Goal: Information Seeking & Learning: Learn about a topic

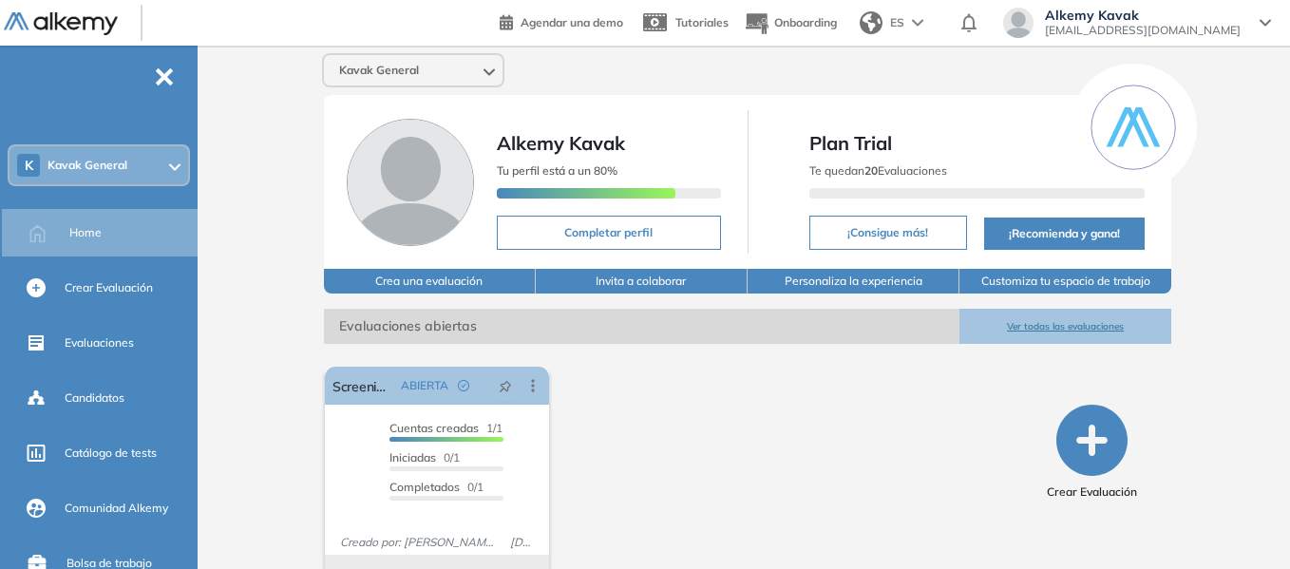
scroll to position [50, 0]
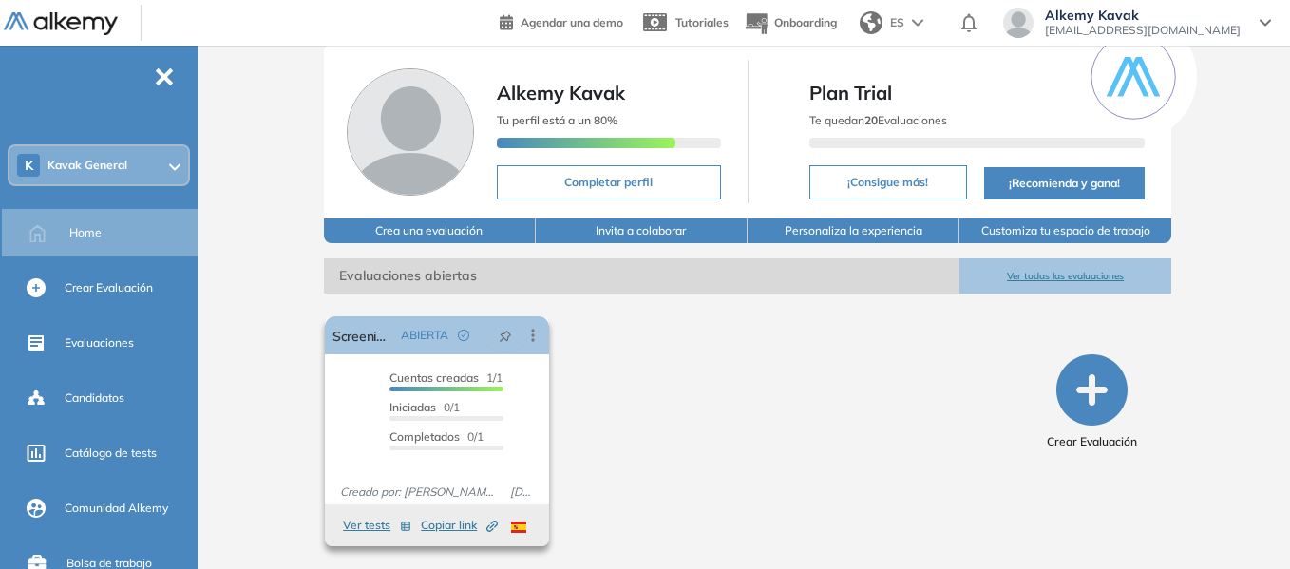
click at [363, 526] on button "Ver tests" at bounding box center [377, 525] width 68 height 23
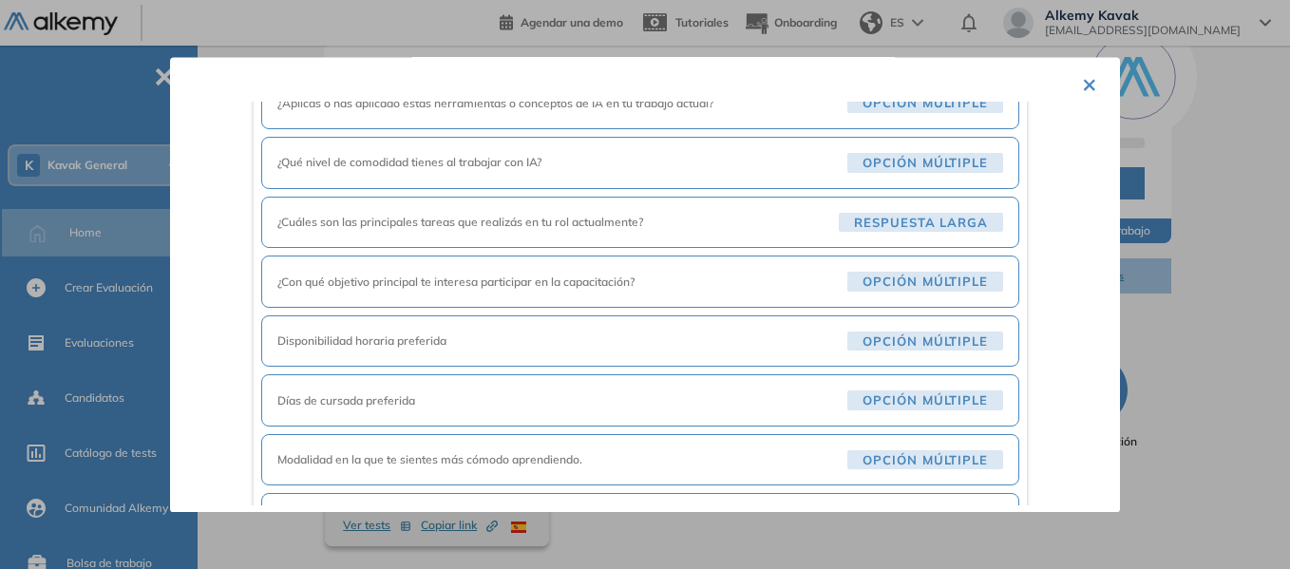
scroll to position [570, 0]
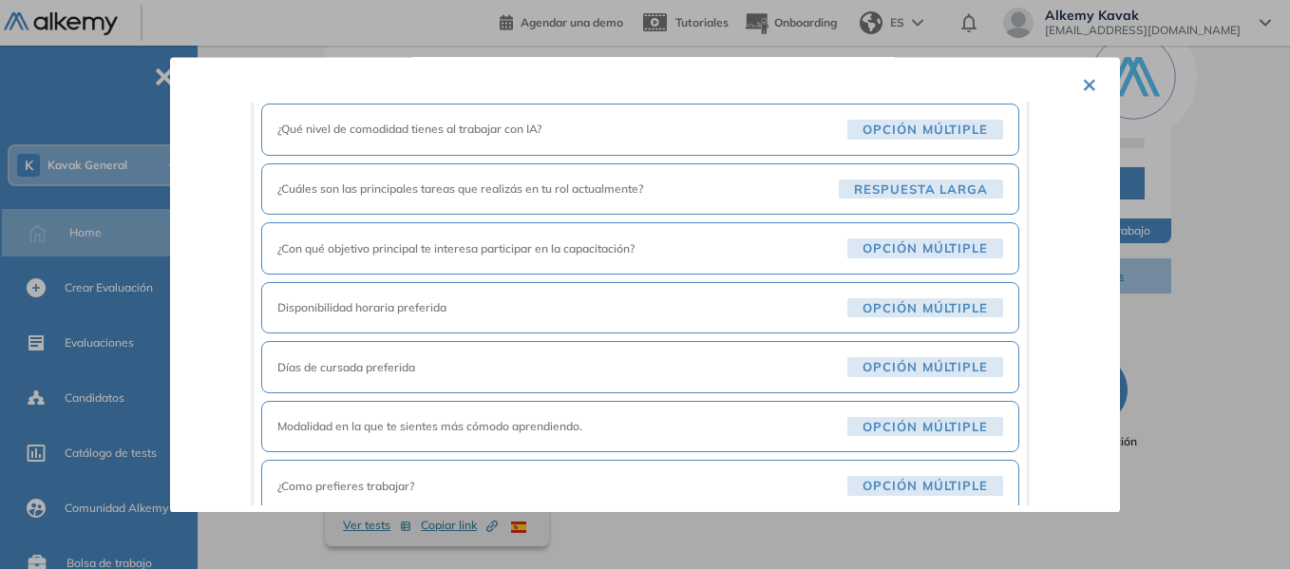
click at [887, 308] on span "Opción múltiple" at bounding box center [925, 308] width 156 height 20
click at [1082, 75] on button "×" at bounding box center [1089, 83] width 15 height 37
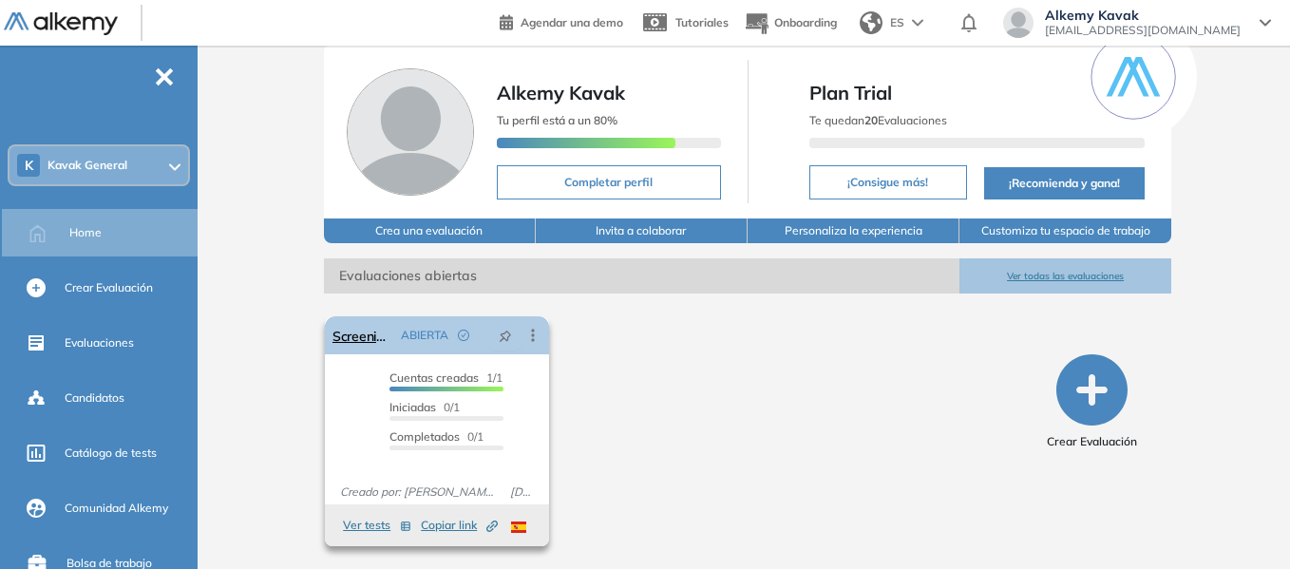
click at [394, 334] on div "ABIERTA" at bounding box center [438, 335] width 91 height 30
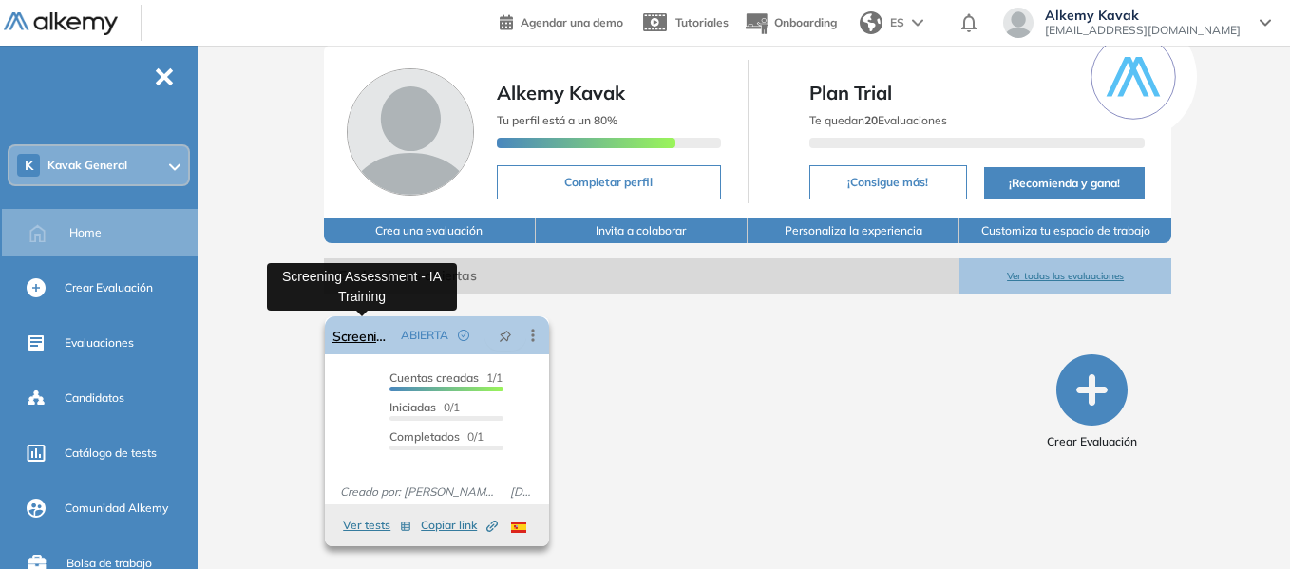
click at [340, 334] on link "Screening Assessment - IA Training" at bounding box center [363, 335] width 61 height 38
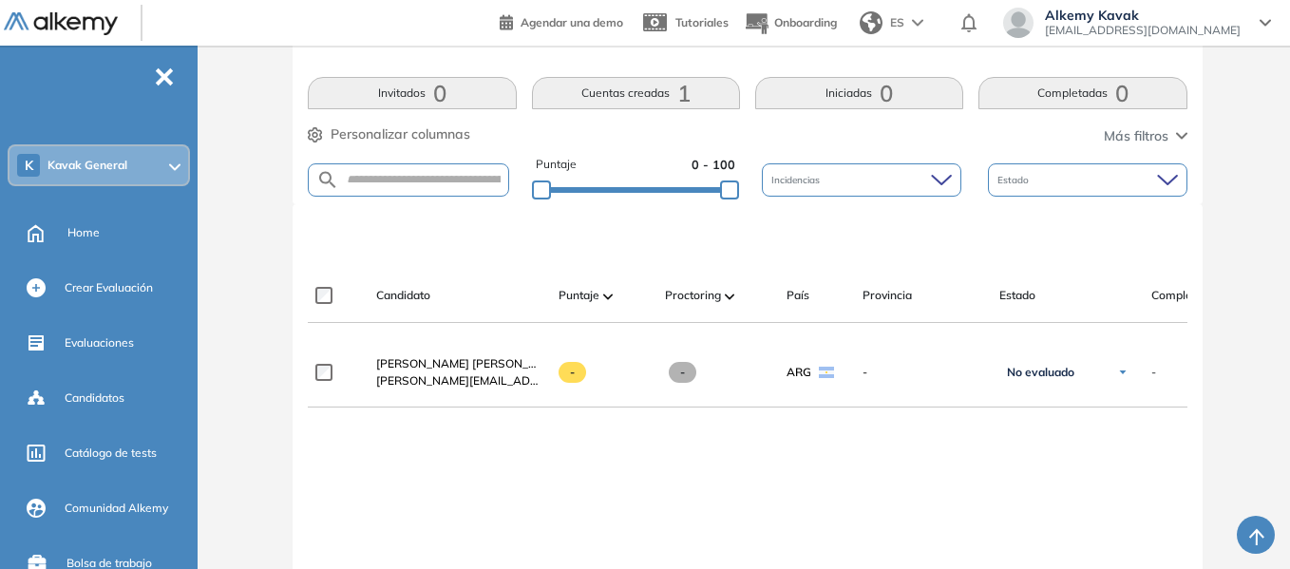
scroll to position [428, 0]
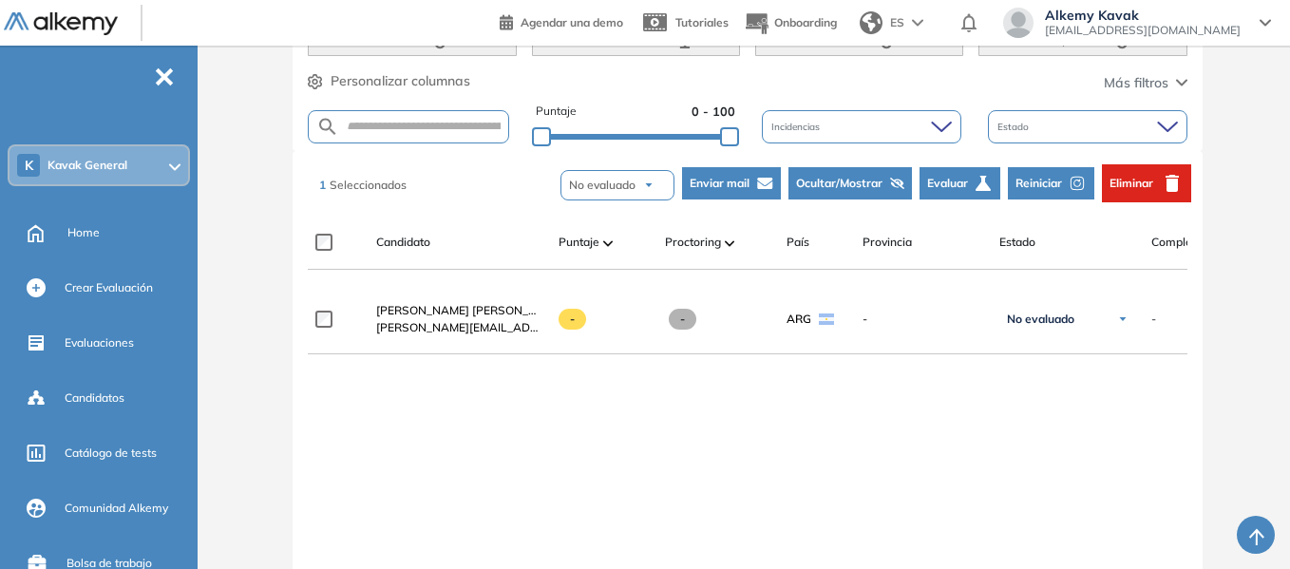
click at [1142, 178] on span "Eliminar" at bounding box center [1132, 183] width 44 height 17
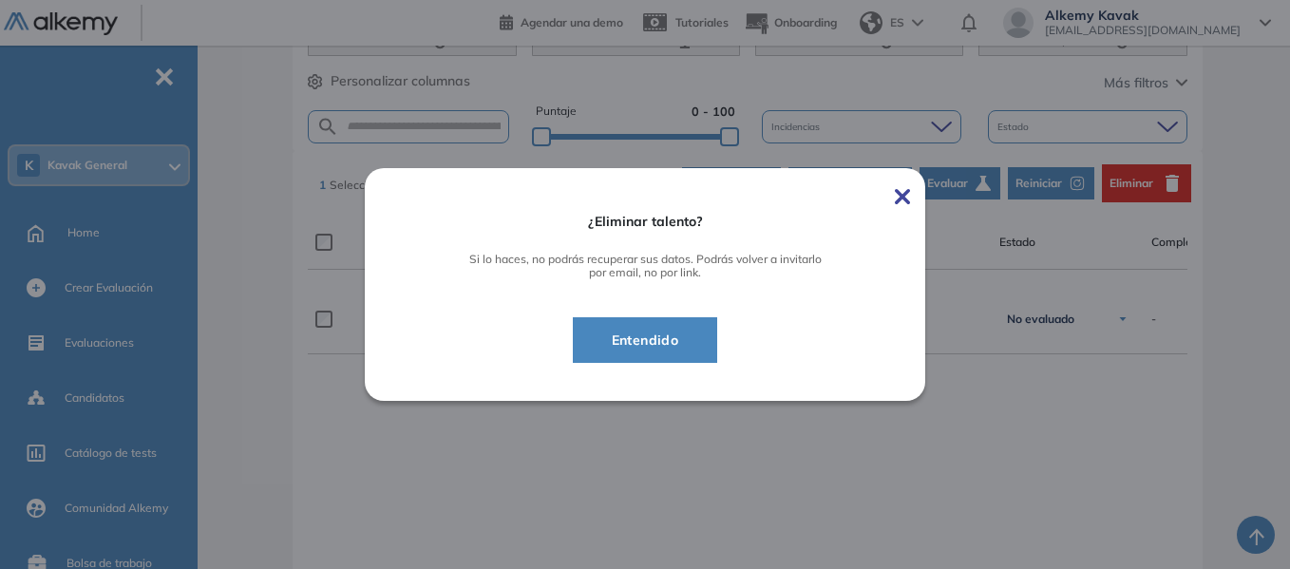
click at [625, 342] on span "Entendido" at bounding box center [646, 340] width 98 height 23
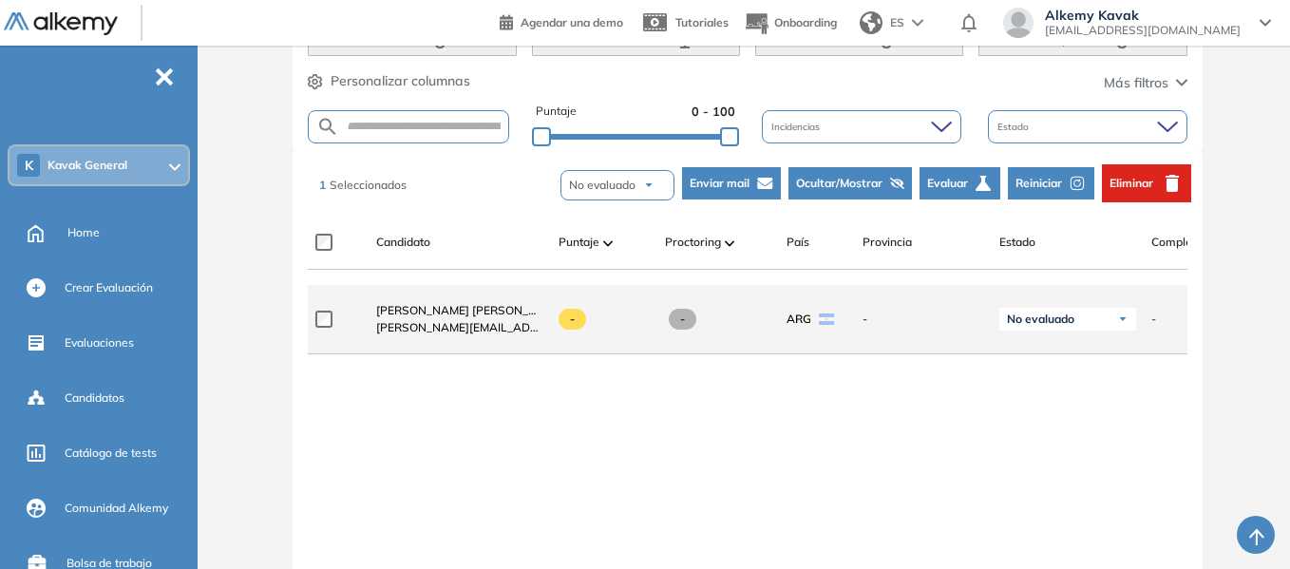
scroll to position [219, 0]
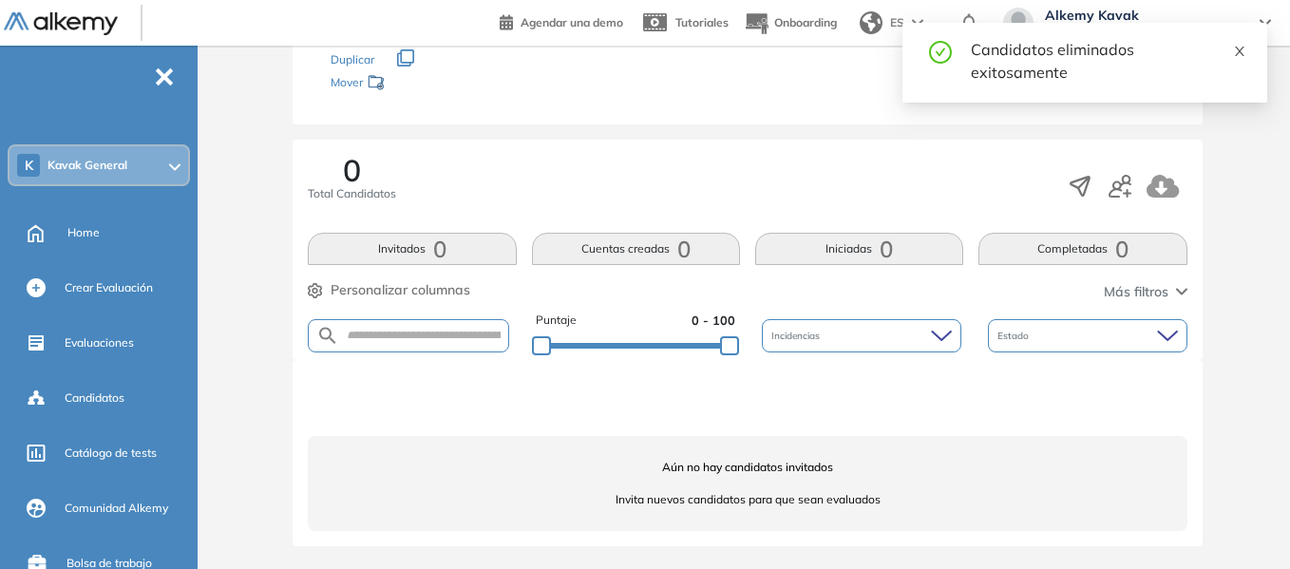
click at [1245, 52] on icon "close" at bounding box center [1239, 51] width 13 height 13
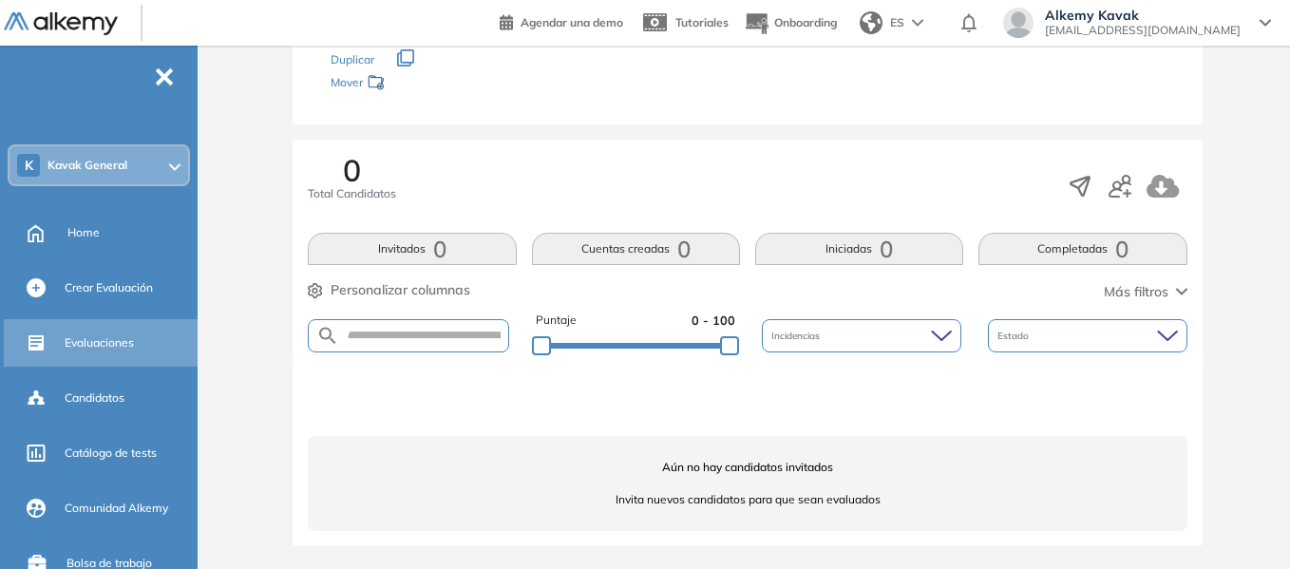
click at [120, 334] on span "Evaluaciones" at bounding box center [99, 342] width 69 height 17
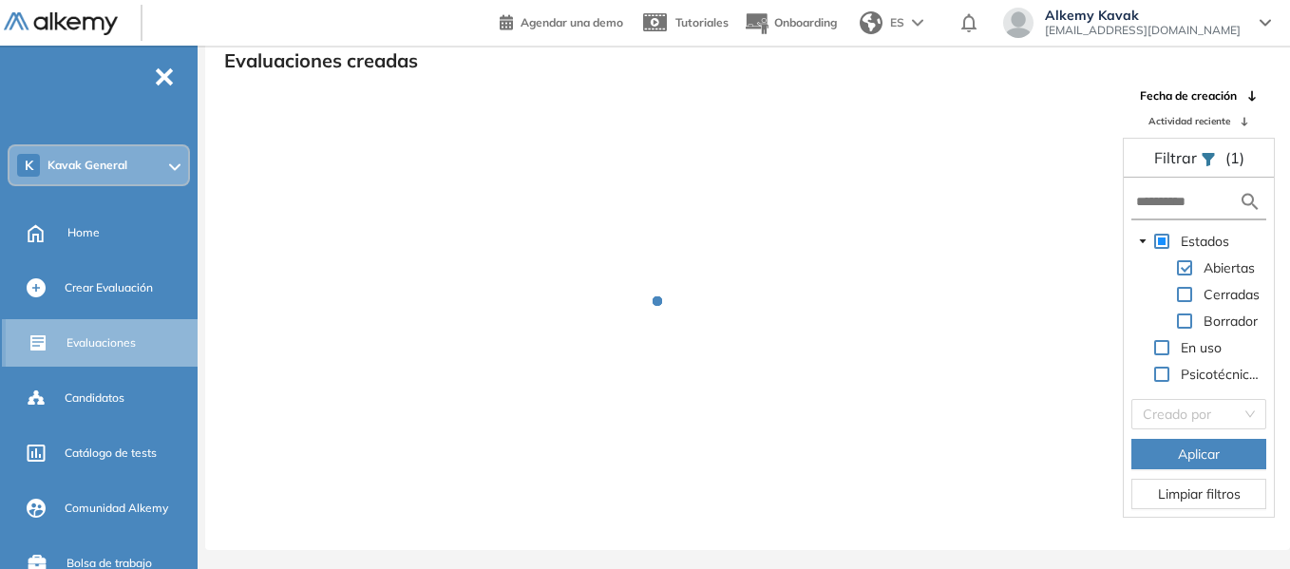
scroll to position [46, 0]
